Goal: Transaction & Acquisition: Purchase product/service

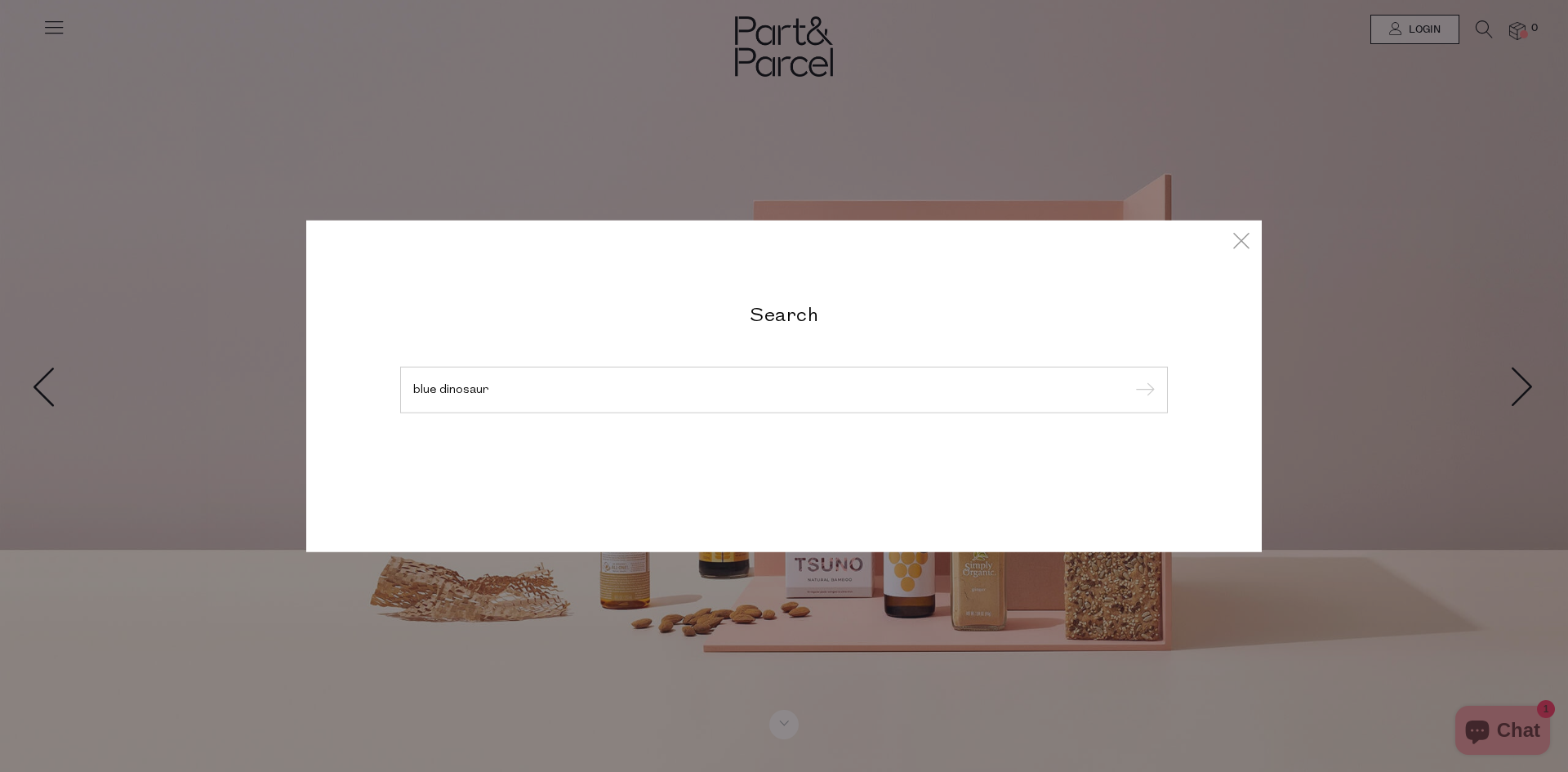
type input "blue dinosaur"
click at [1131, 378] on input "submit" at bounding box center [1143, 390] width 25 height 25
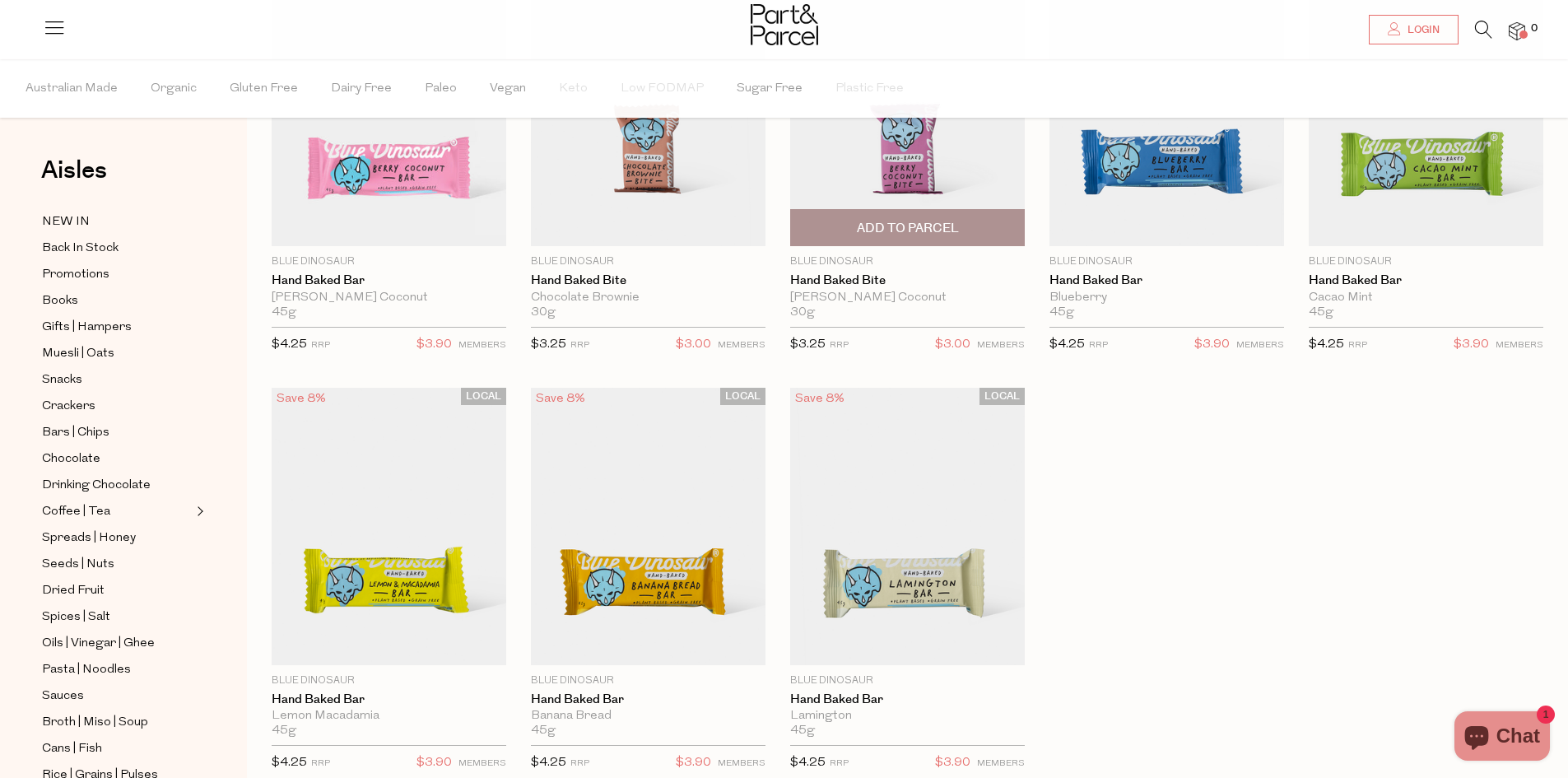
scroll to position [247, 0]
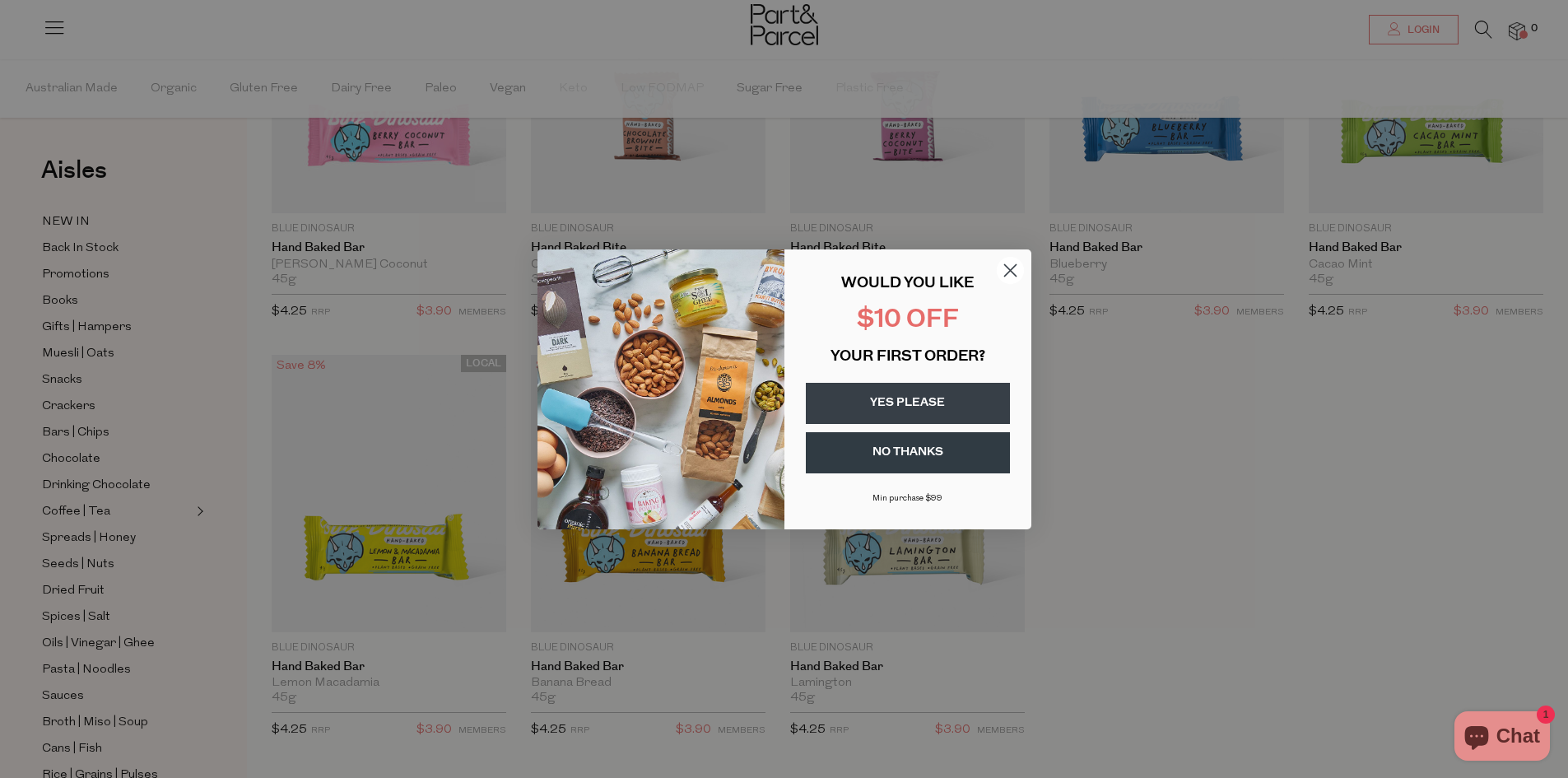
click at [1000, 272] on circle "Close dialog" at bounding box center [1009, 269] width 27 height 27
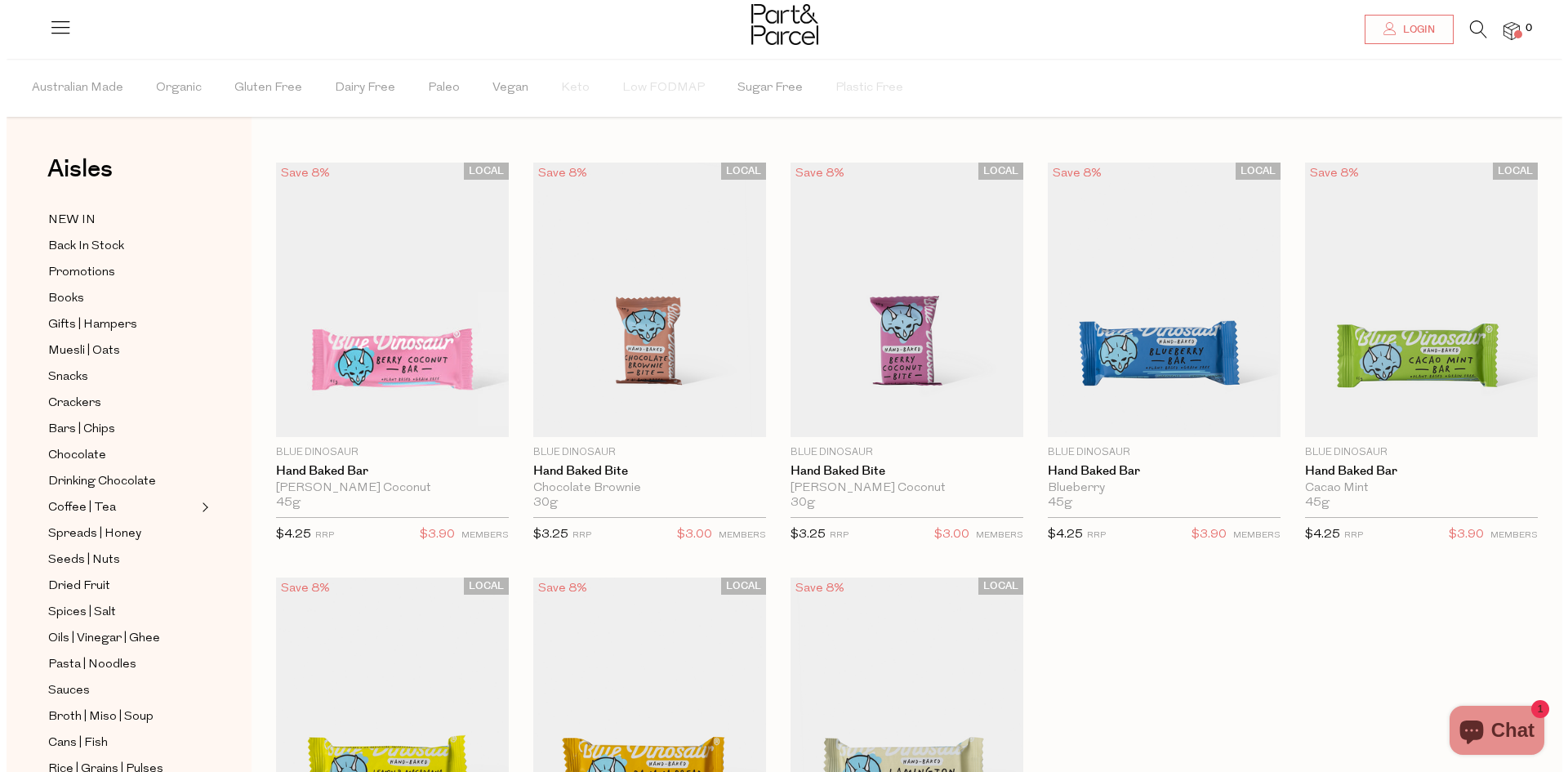
scroll to position [0, 0]
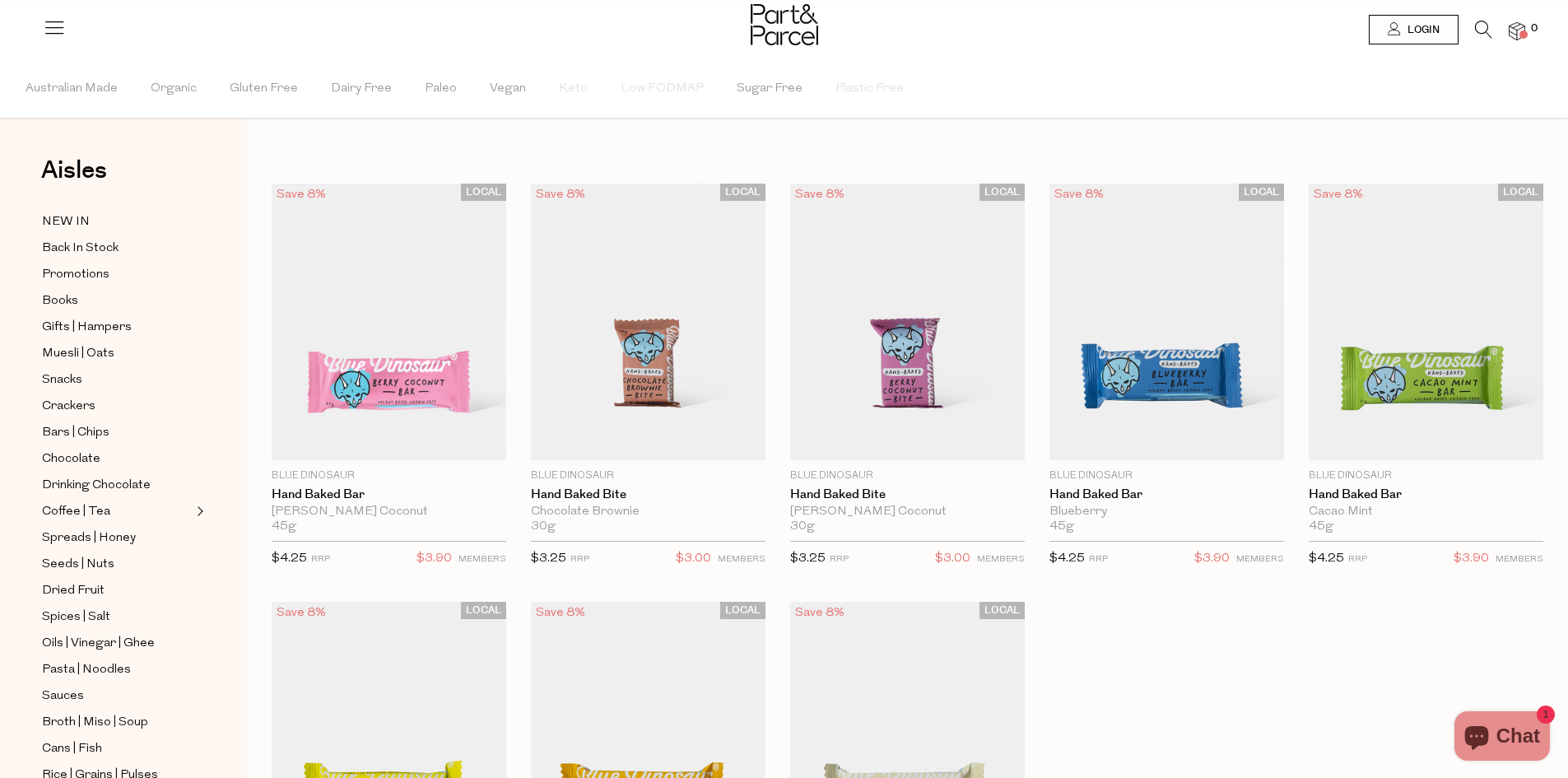
click at [1475, 33] on icon at bounding box center [1483, 29] width 18 height 18
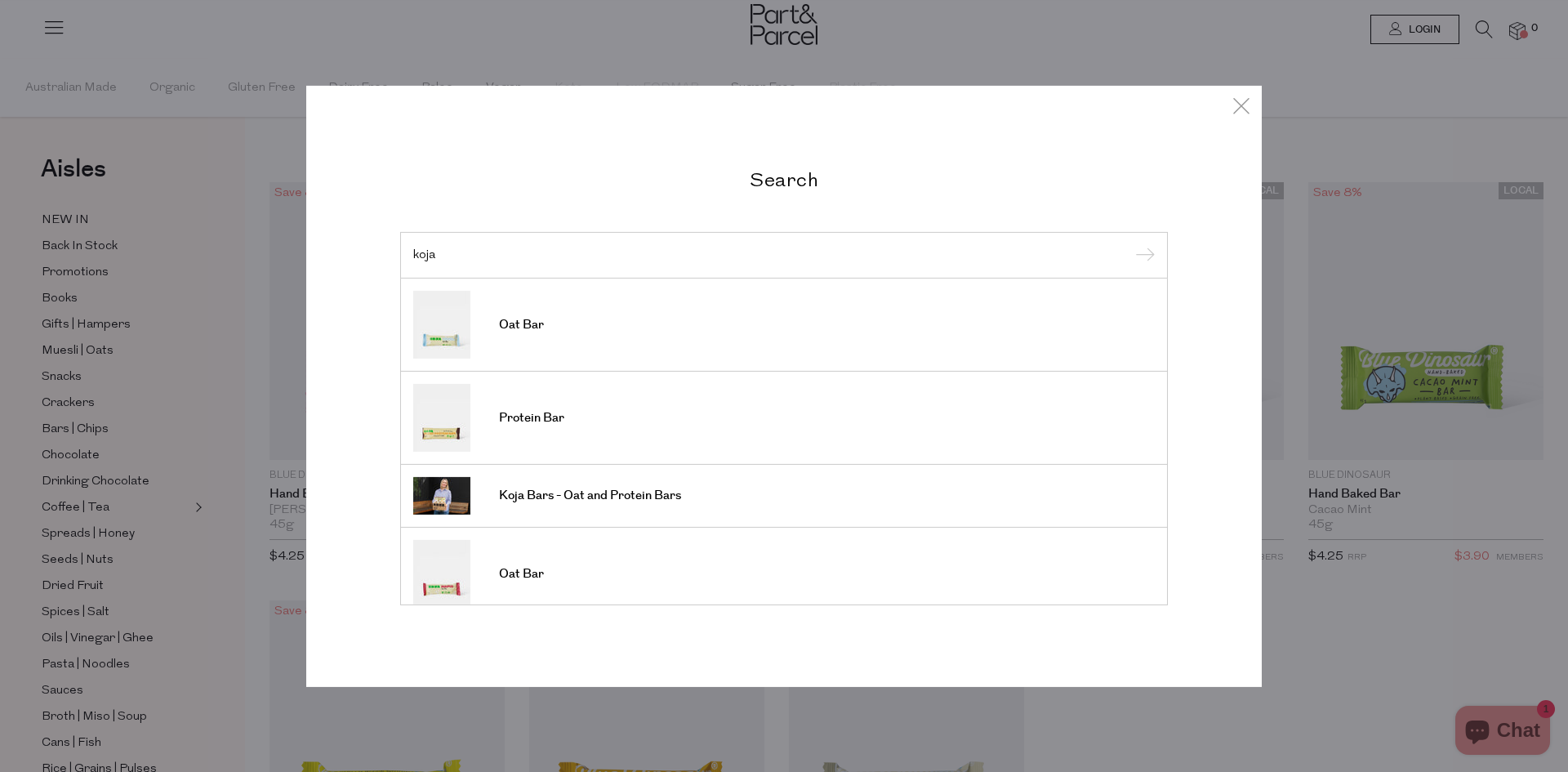
type input "koja"
click at [1131, 243] on input "submit" at bounding box center [1143, 255] width 25 height 25
